Goal: Transaction & Acquisition: Purchase product/service

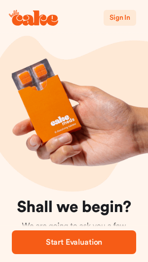
click at [129, 21] on span "Sign In" at bounding box center [120, 17] width 21 height 7
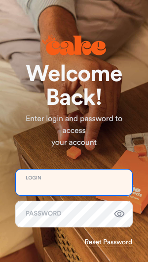
click at [87, 186] on input "email" at bounding box center [74, 183] width 117 height 26
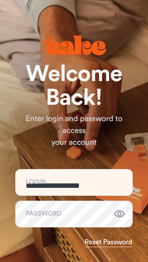
type input "**********"
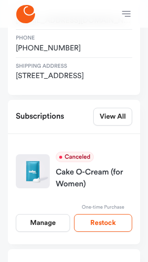
scroll to position [143, 0]
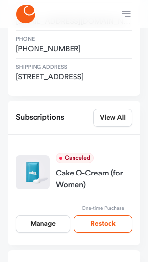
click at [49, 221] on link "Manage" at bounding box center [43, 224] width 54 height 18
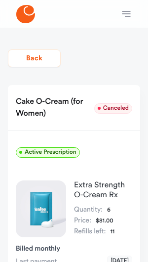
click at [23, 55] on button "Back" at bounding box center [34, 58] width 53 height 18
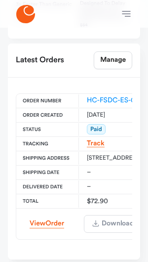
scroll to position [533, 0]
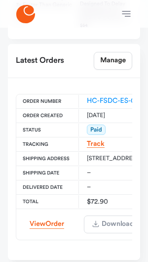
click at [118, 97] on link "HC-FSDC-ES-00162937" at bounding box center [124, 100] width 74 height 7
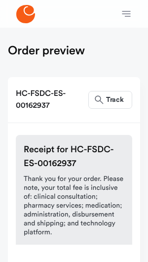
click at [26, 12] on icon at bounding box center [25, 14] width 19 height 18
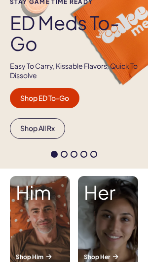
scroll to position [162, 0]
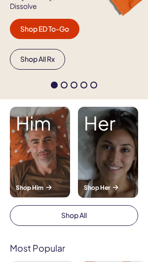
click at [101, 148] on div "Her Shop Her" at bounding box center [108, 152] width 60 height 91
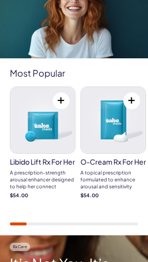
click at [113, 124] on img at bounding box center [113, 120] width 65 height 66
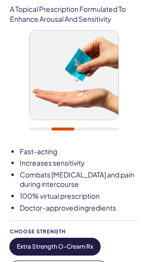
click at [94, 86] on img at bounding box center [74, 75] width 89 height 89
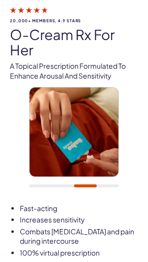
scroll to position [45, 0]
